Goal: Entertainment & Leisure: Consume media (video, audio)

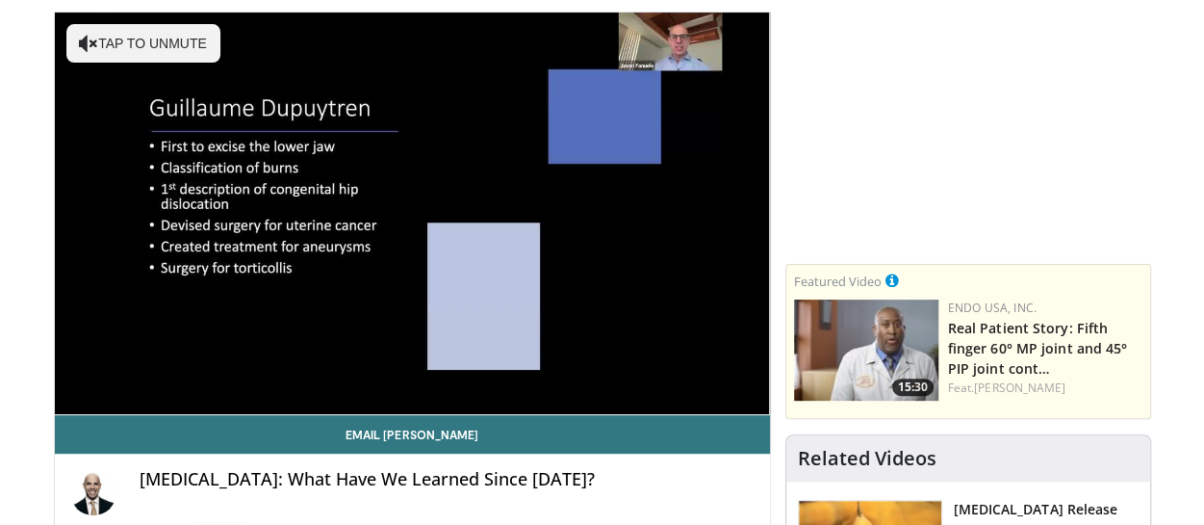
scroll to position [193, 0]
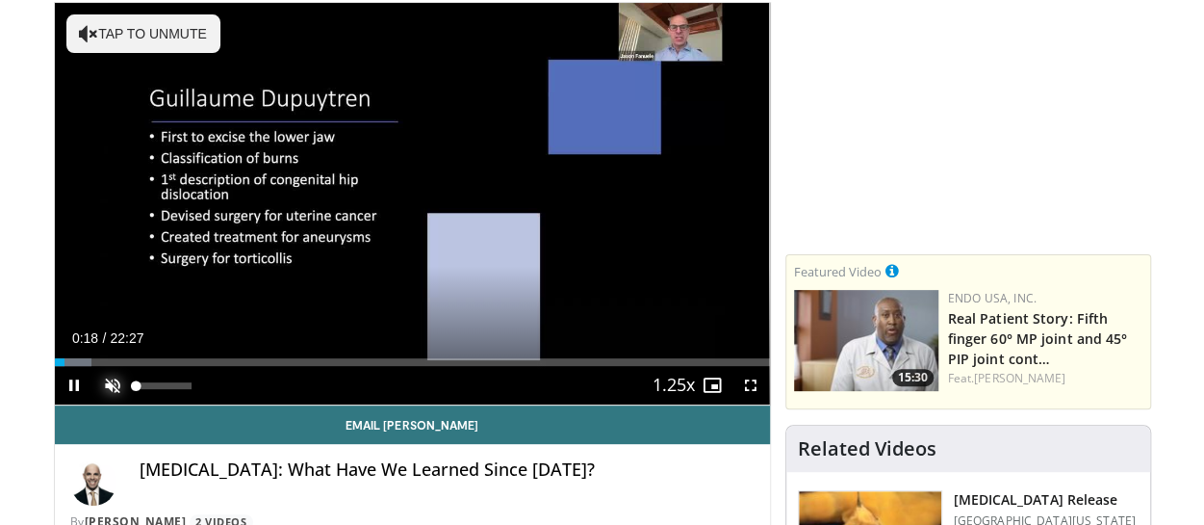
click at [109, 384] on span "Video Player" at bounding box center [112, 385] width 39 height 39
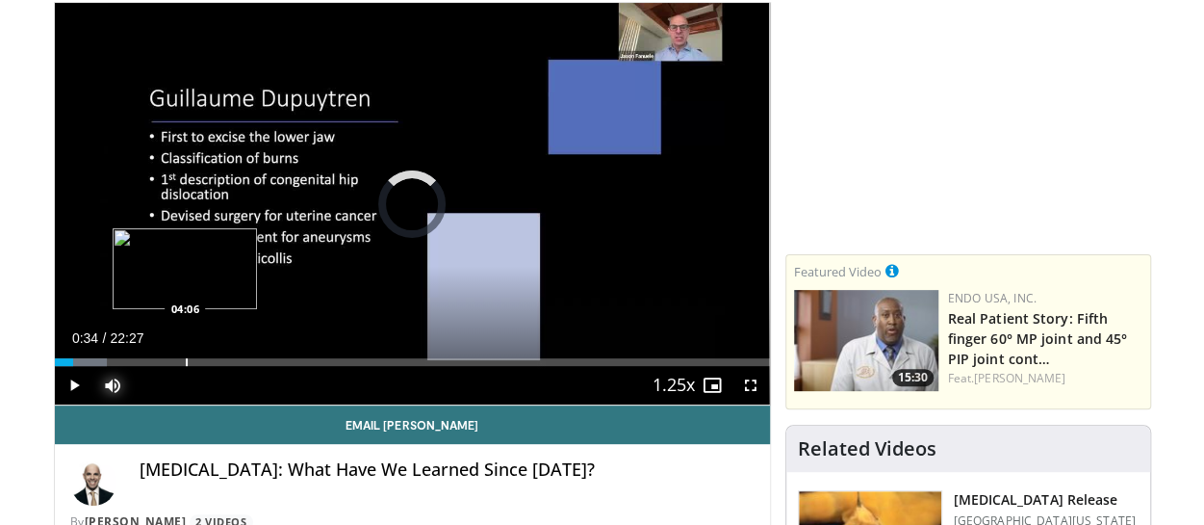
click at [186, 360] on div "Progress Bar" at bounding box center [187, 362] width 2 height 8
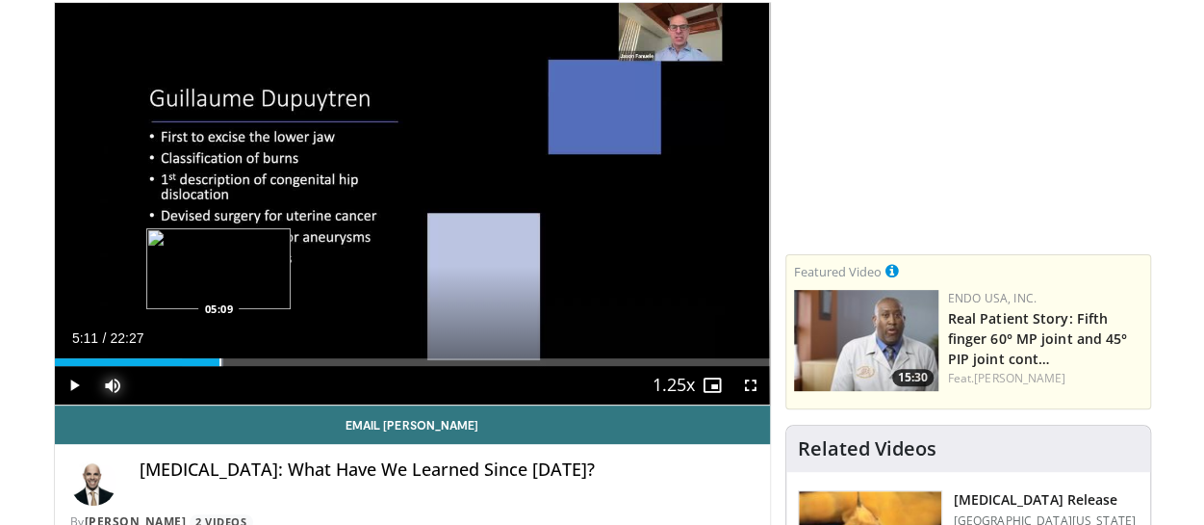
click at [219, 364] on div "Progress Bar" at bounding box center [220, 362] width 2 height 8
click at [252, 361] on div "Progress Bar" at bounding box center [253, 362] width 2 height 8
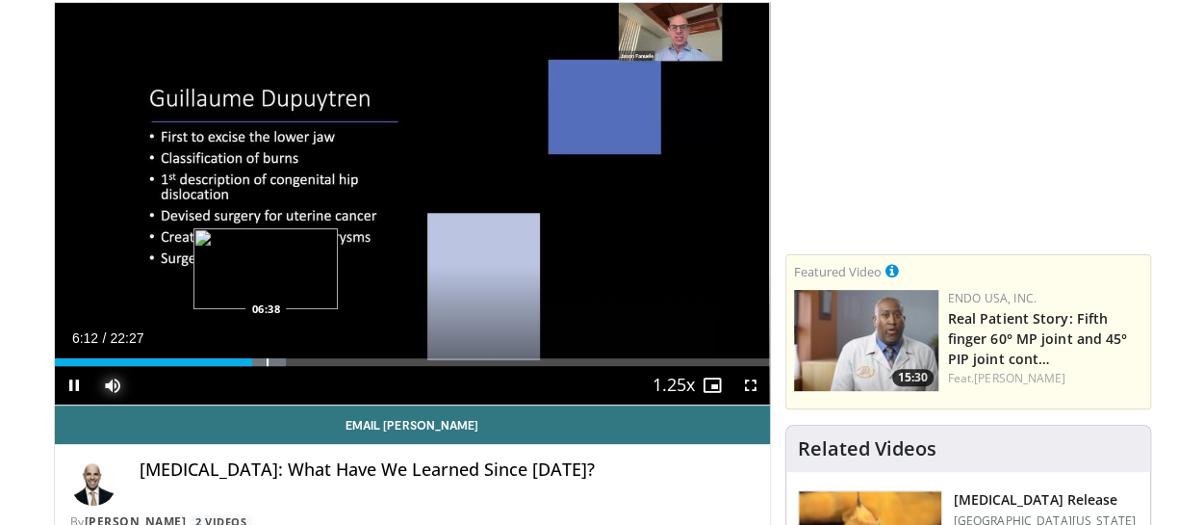
click at [267, 360] on div "Progress Bar" at bounding box center [268, 362] width 2 height 8
click at [283, 359] on div "Progress Bar" at bounding box center [284, 362] width 2 height 8
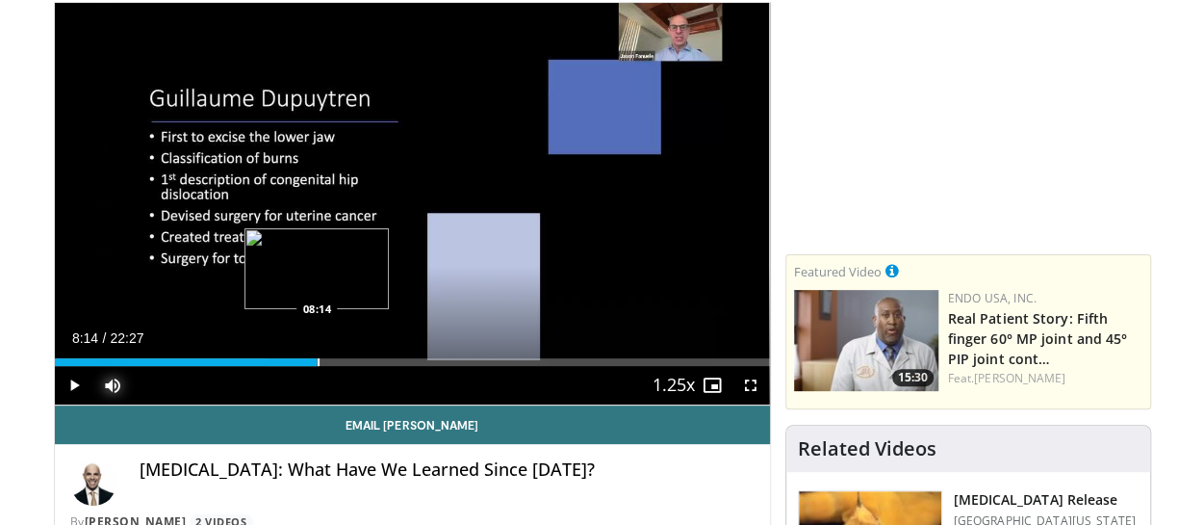
click at [318, 361] on div "Progress Bar" at bounding box center [319, 362] width 2 height 8
click at [347, 365] on div "Progress Bar" at bounding box center [348, 362] width 2 height 8
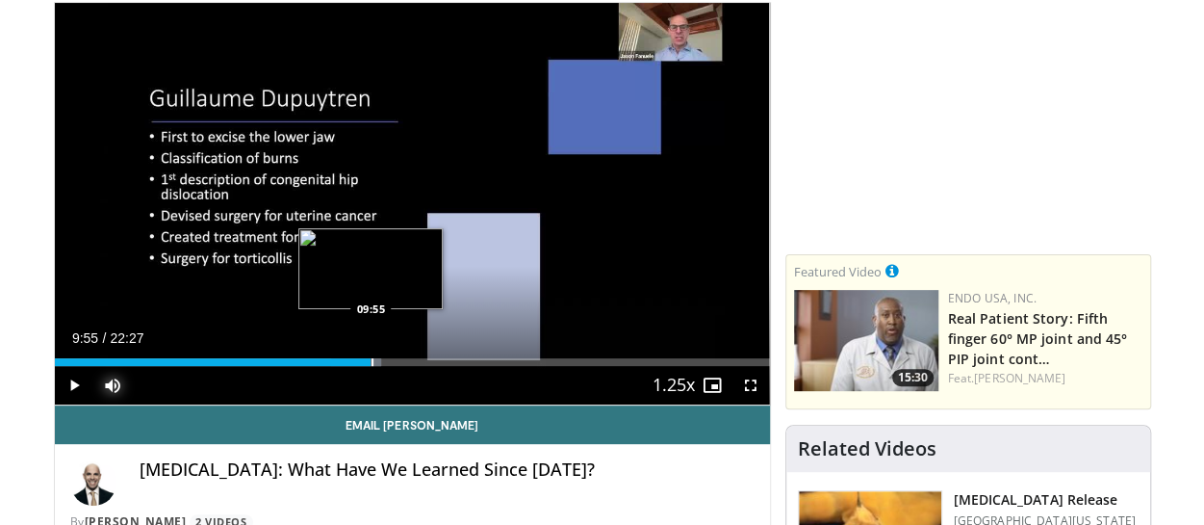
click at [372, 362] on div "Progress Bar" at bounding box center [373, 362] width 2 height 8
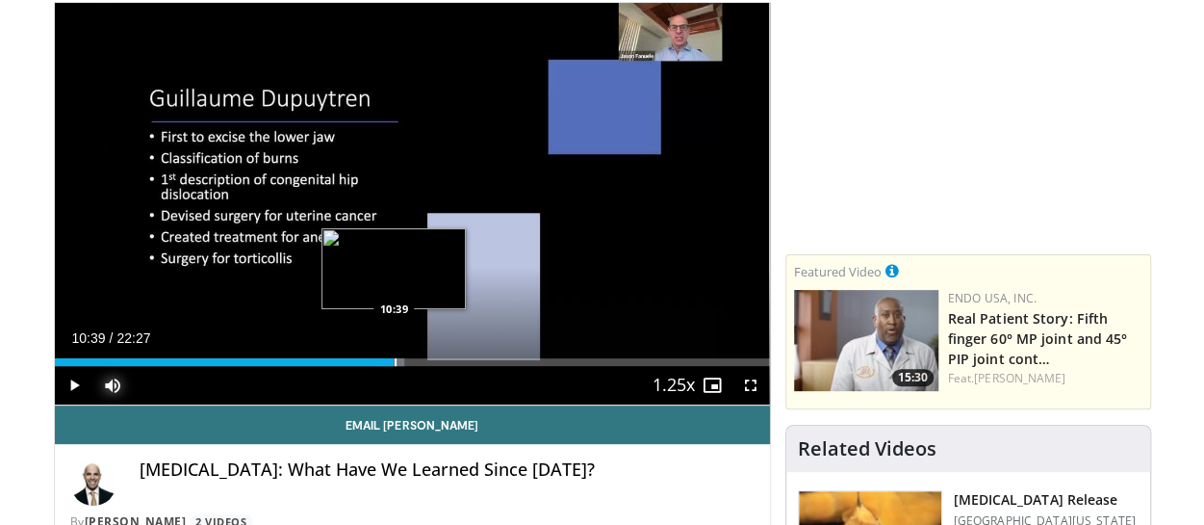
click at [395, 360] on div "Progress Bar" at bounding box center [396, 362] width 2 height 8
click at [418, 364] on div "Progress Bar" at bounding box center [419, 362] width 2 height 8
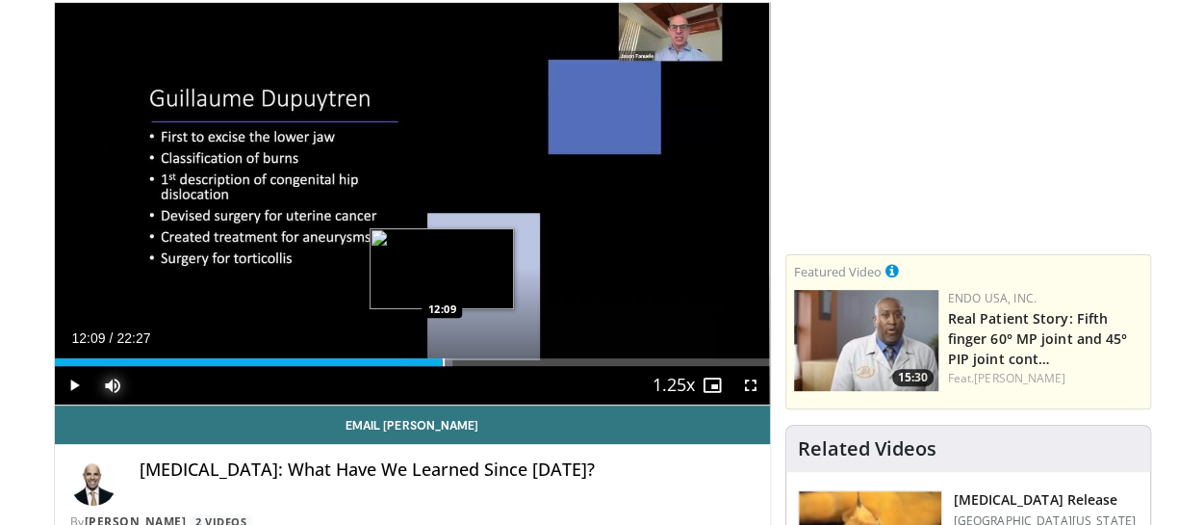
click at [443, 362] on div "Progress Bar" at bounding box center [444, 362] width 2 height 8
click at [456, 365] on div "Progress Bar" at bounding box center [457, 362] width 2 height 8
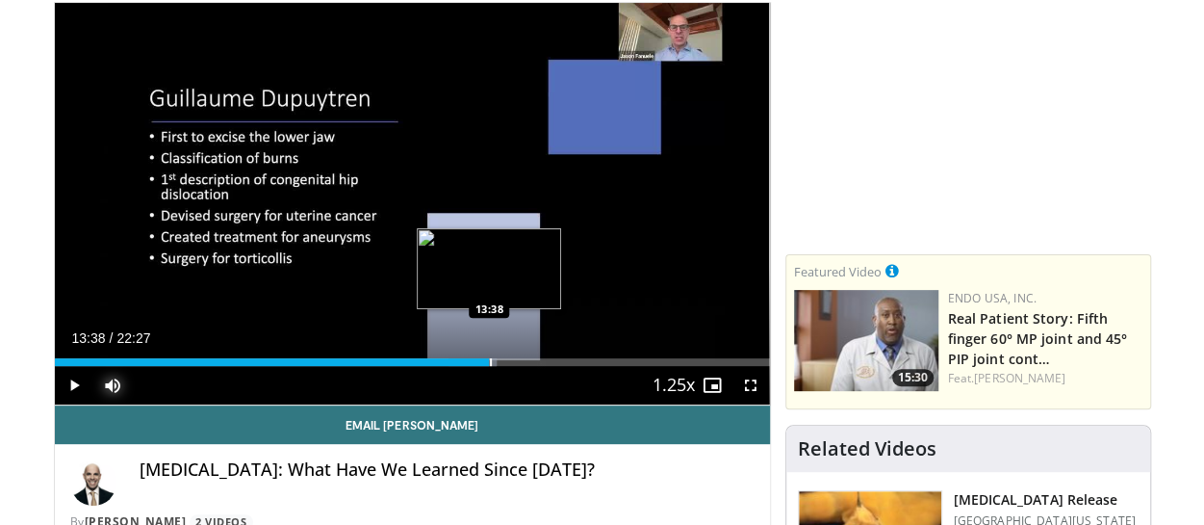
click at [490, 363] on div "Progress Bar" at bounding box center [491, 362] width 2 height 8
click at [531, 362] on div "Progress Bar" at bounding box center [532, 362] width 2 height 8
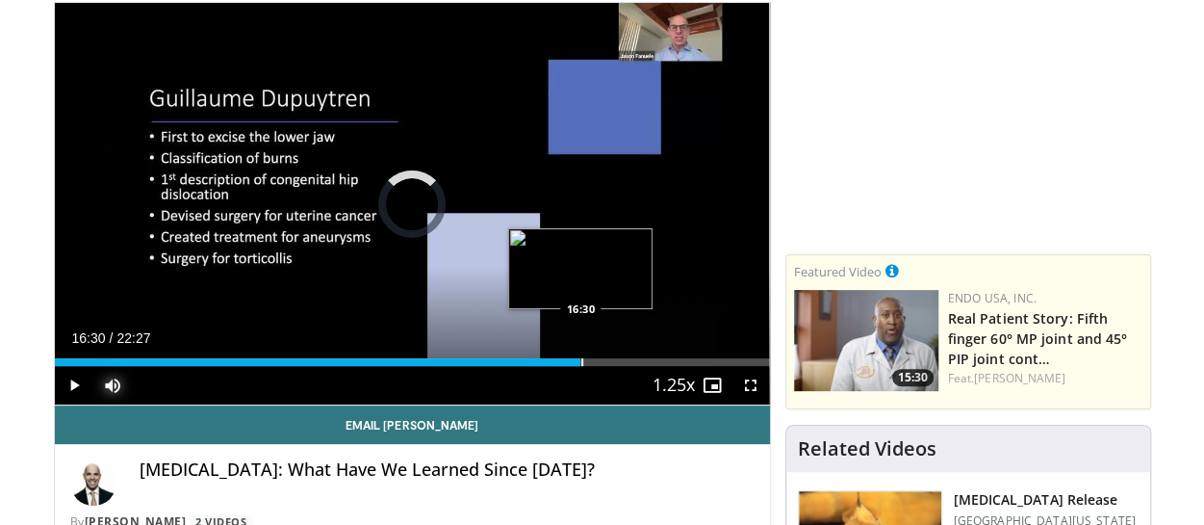
click at [581, 364] on div "Progress Bar" at bounding box center [582, 362] width 2 height 8
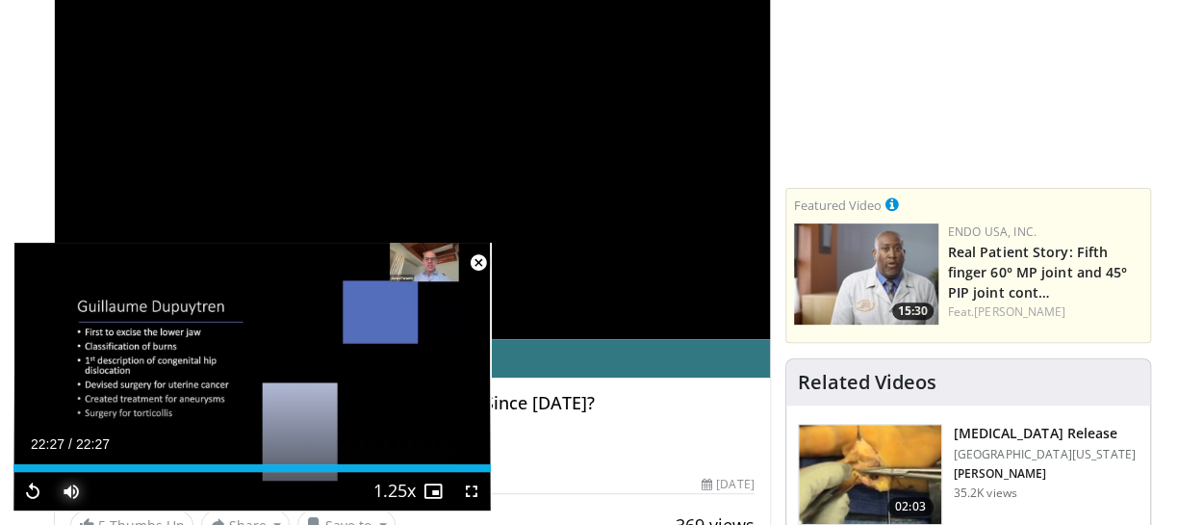
scroll to position [289, 0]
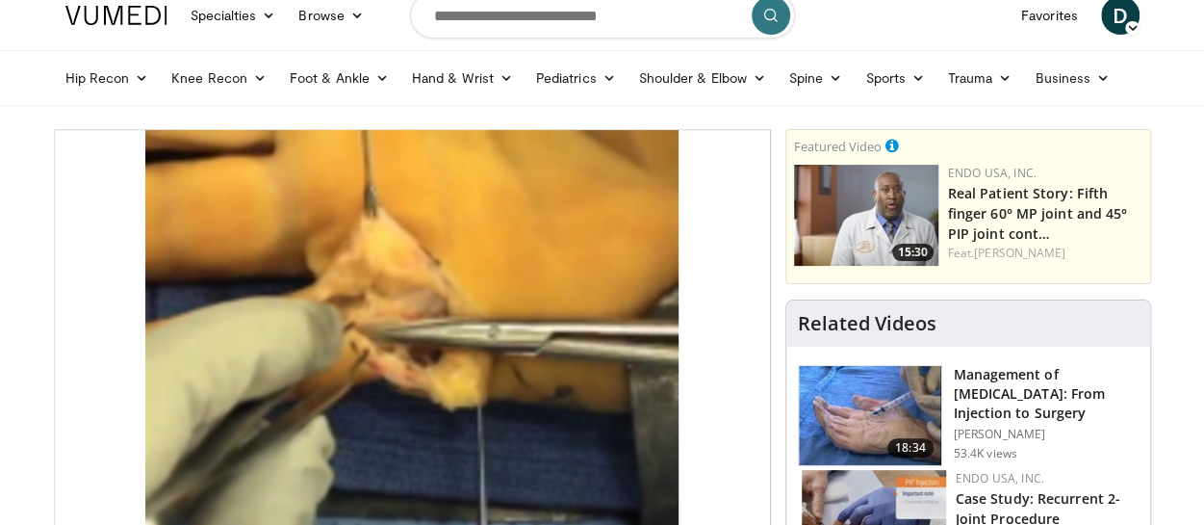
scroll to position [96, 0]
